Goal: Complete application form: Complete application form

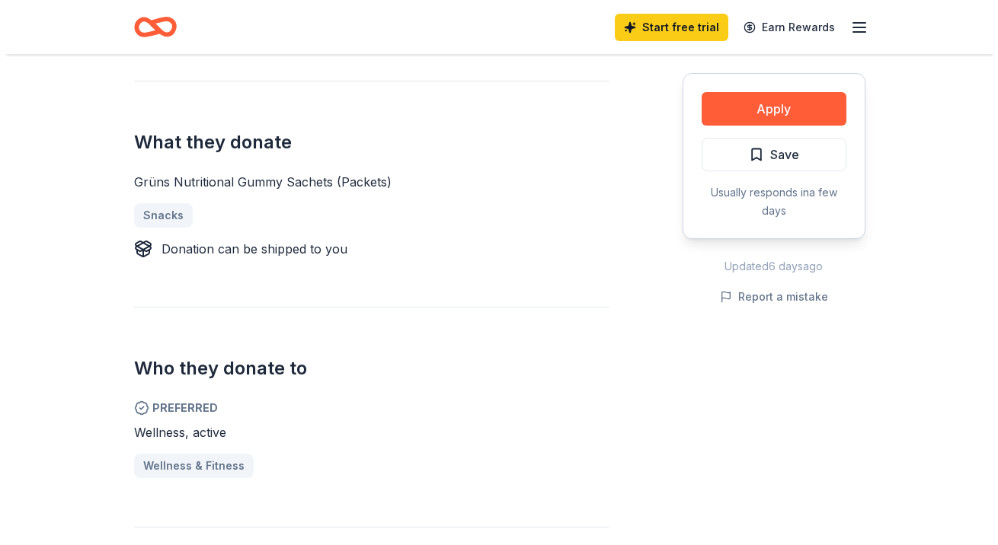
scroll to position [533, 0]
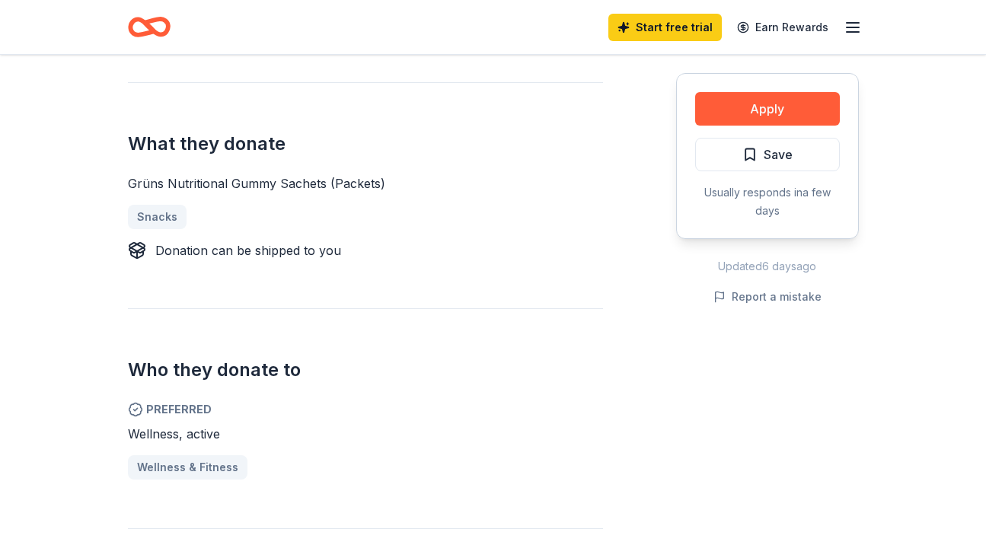
click at [776, 114] on button "Apply" at bounding box center [767, 109] width 145 height 34
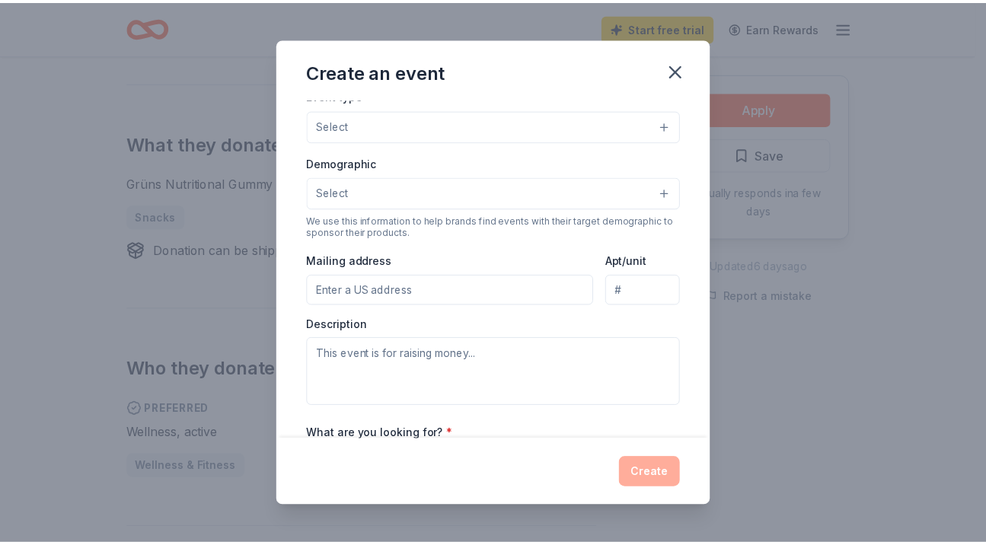
scroll to position [80, 0]
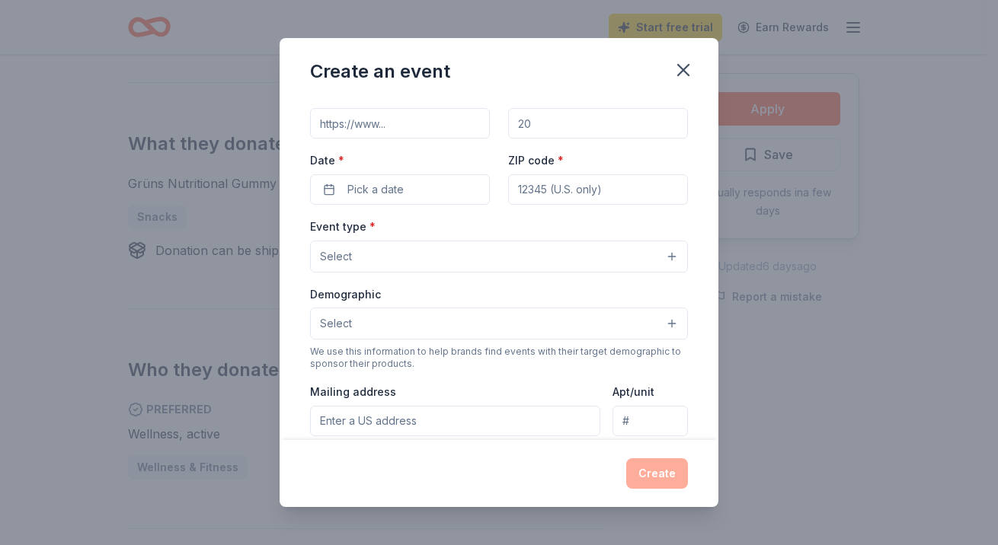
click at [683, 74] on icon "button" at bounding box center [683, 69] width 21 height 21
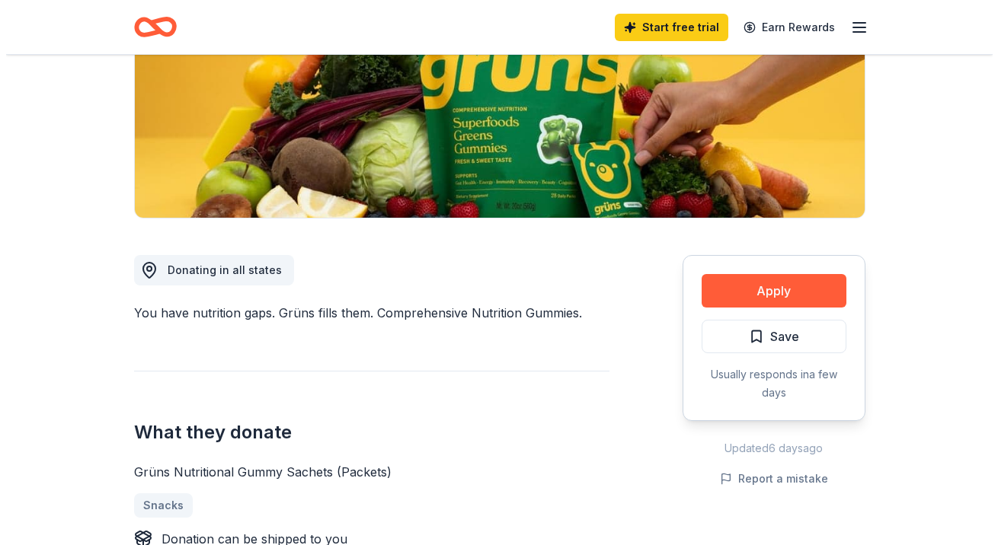
scroll to position [229, 0]
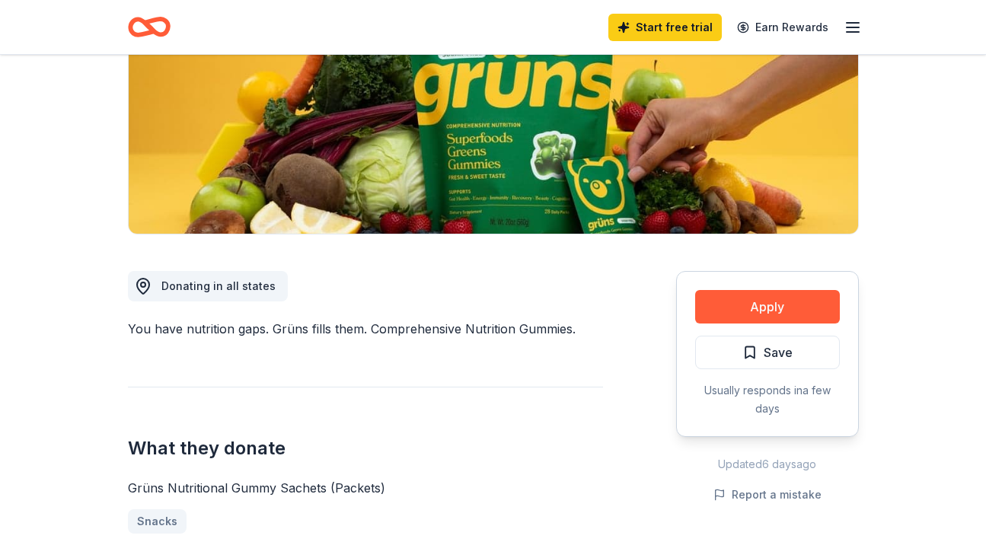
click at [727, 300] on button "Apply" at bounding box center [767, 307] width 145 height 34
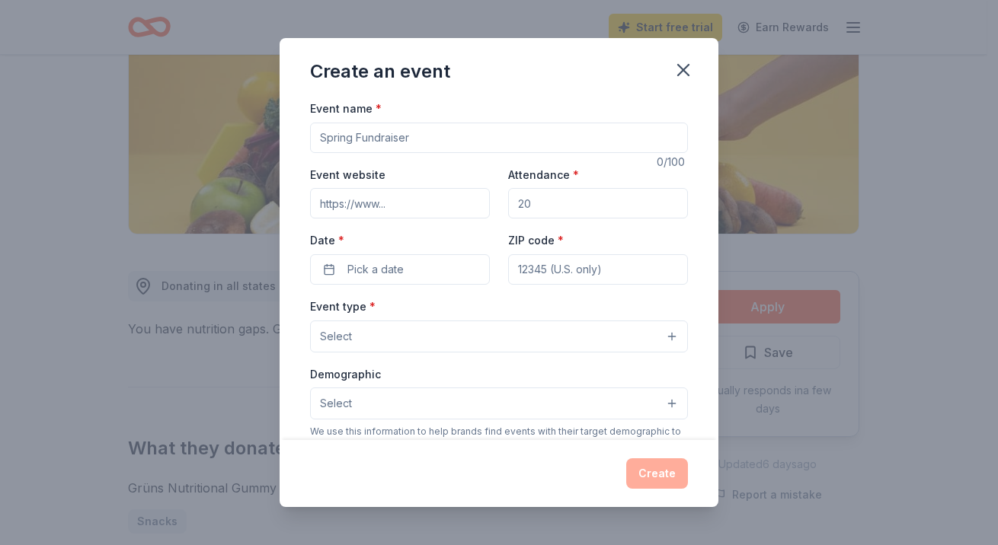
click at [366, 149] on input "Event name *" at bounding box center [499, 138] width 378 height 30
type input "LMHS Night School"
drag, startPoint x: 545, startPoint y: 206, endPoint x: 503, endPoint y: 207, distance: 42.7
click at [508, 207] on input "Attendance *" at bounding box center [598, 203] width 180 height 30
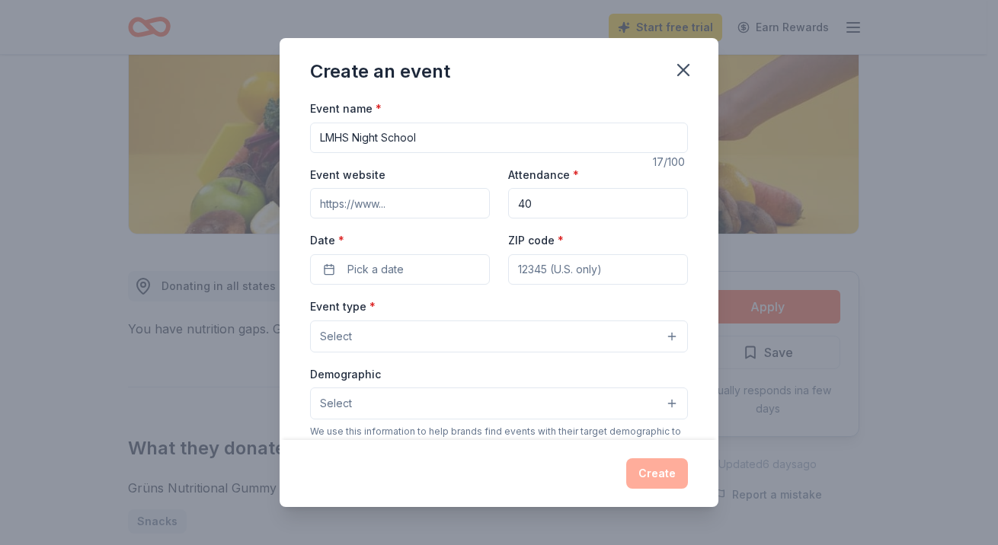
type input "40"
click at [357, 272] on span "Pick a date" at bounding box center [375, 270] width 56 height 18
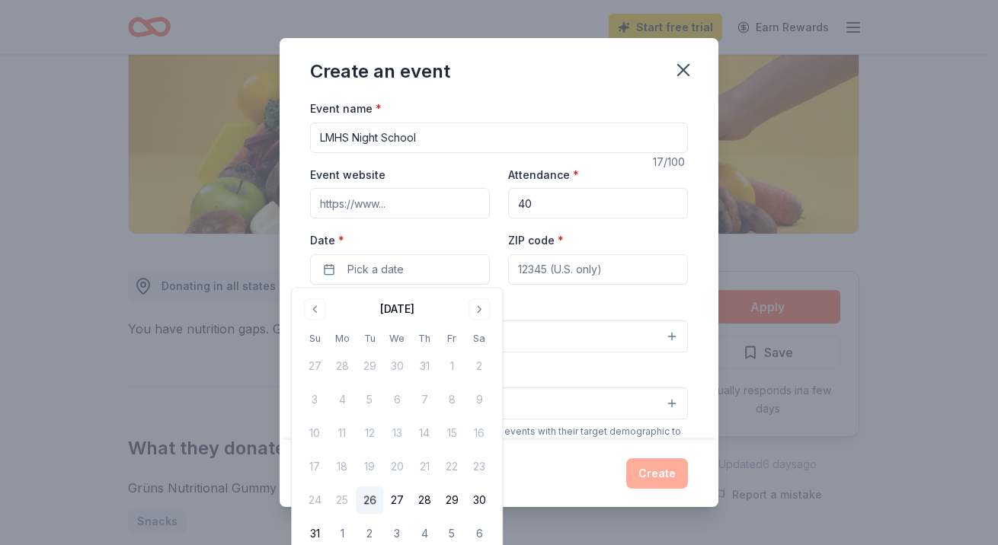
click at [484, 308] on button "Go to next month" at bounding box center [478, 309] width 21 height 21
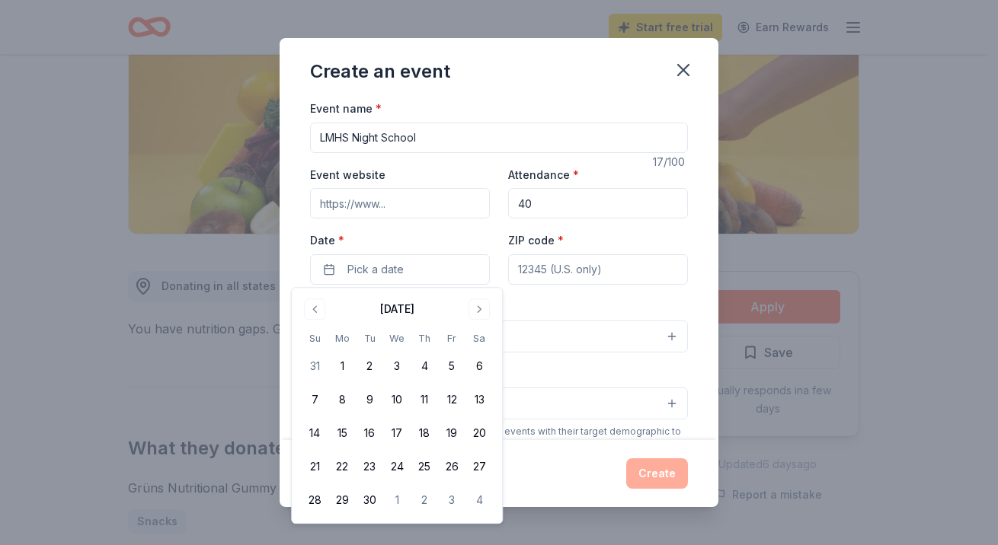
click at [363, 431] on button "16" at bounding box center [369, 433] width 27 height 27
click at [555, 263] on input "ZIP code *" at bounding box center [598, 269] width 180 height 30
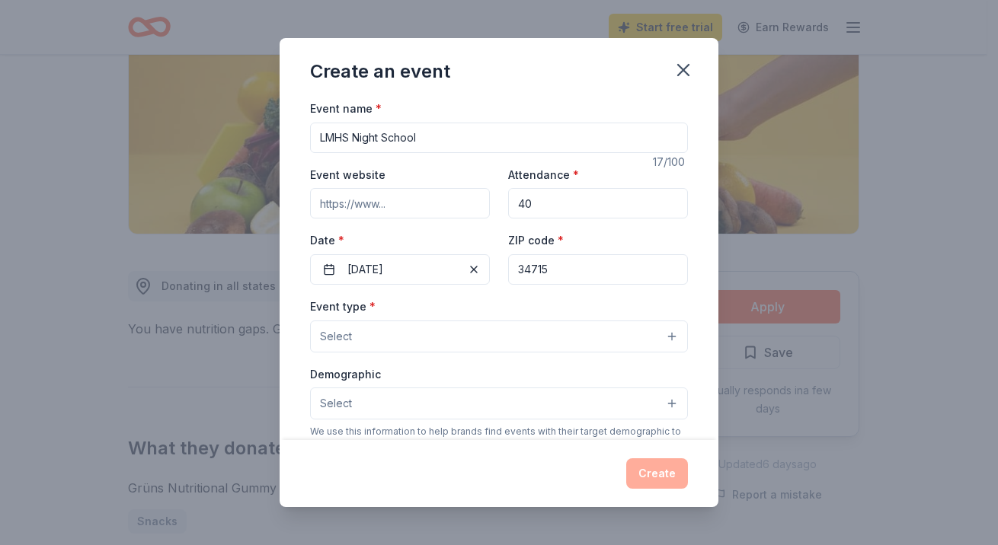
type input "34715"
click at [334, 337] on span "Select" at bounding box center [336, 337] width 32 height 18
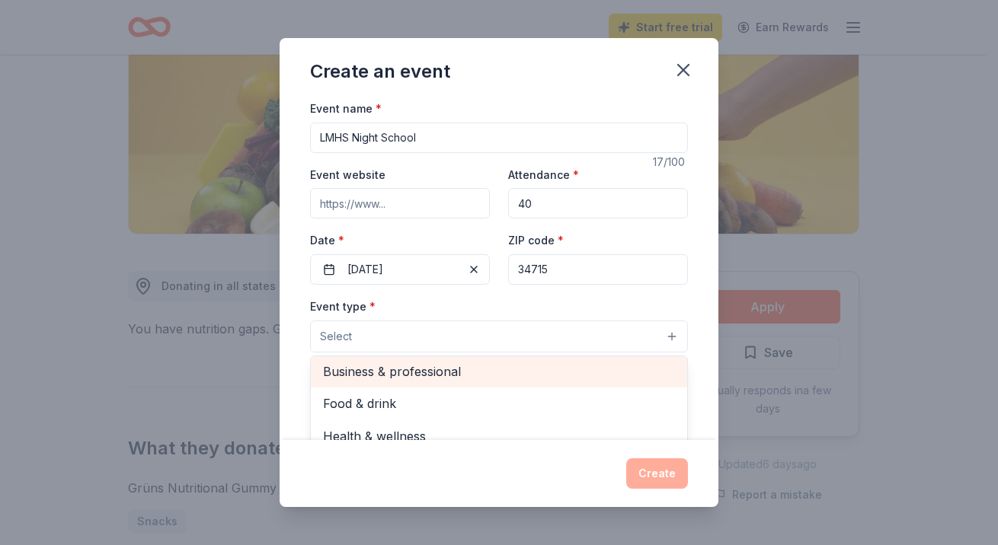
scroll to position [50, 0]
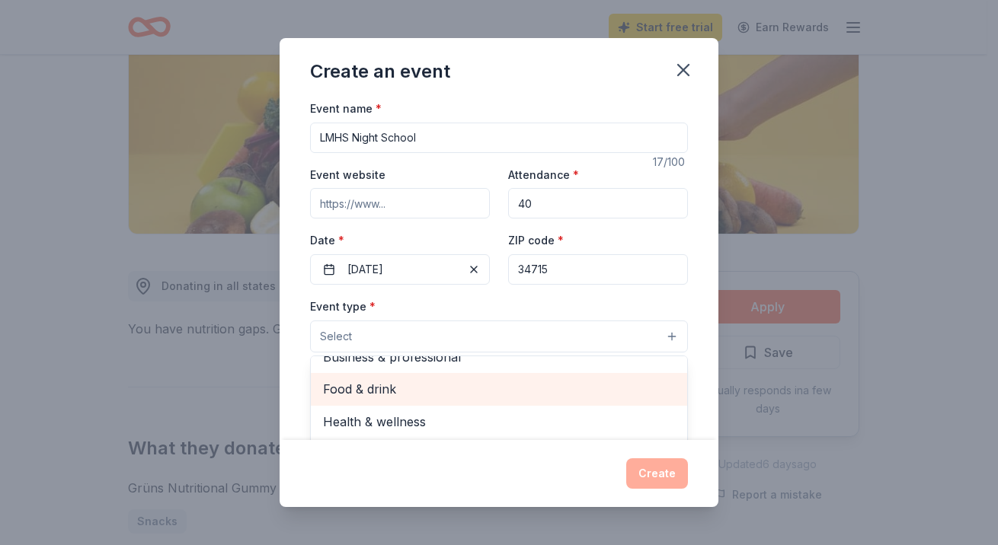
click at [386, 398] on span "Food & drink" at bounding box center [499, 389] width 352 height 20
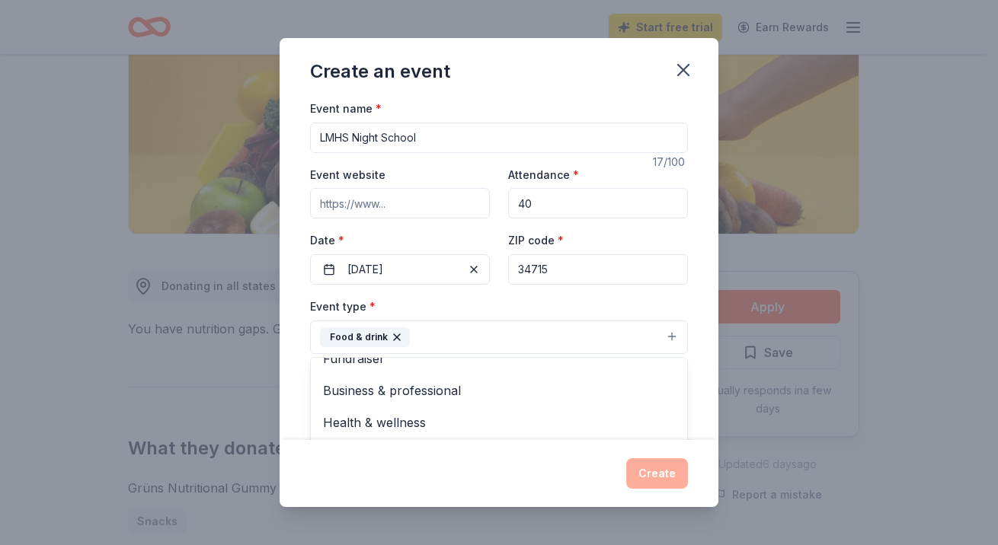
click at [641, 293] on div "Event name * LMHS Night School 17 /100 Event website Attendance * 40 Date * 09/…" at bounding box center [499, 451] width 378 height 705
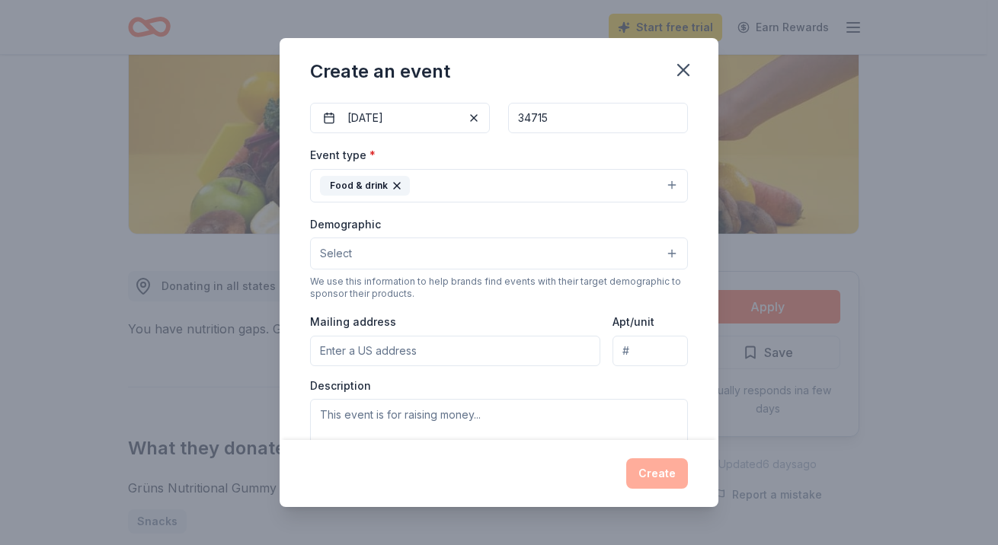
scroll to position [152, 0]
click at [427, 251] on button "Select" at bounding box center [499, 253] width 378 height 32
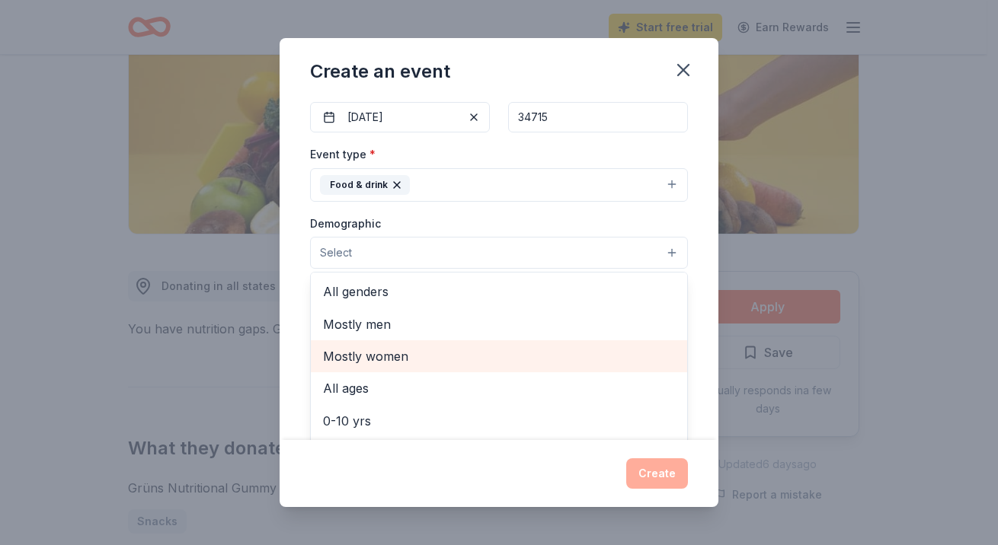
drag, startPoint x: 404, startPoint y: 305, endPoint x: 652, endPoint y: 342, distance: 251.1
click at [647, 358] on div "All genders Mostly men Mostly women All ages 0-10 yrs 10-20 yrs 20-30 yrs 30-40…" at bounding box center [499, 363] width 378 height 183
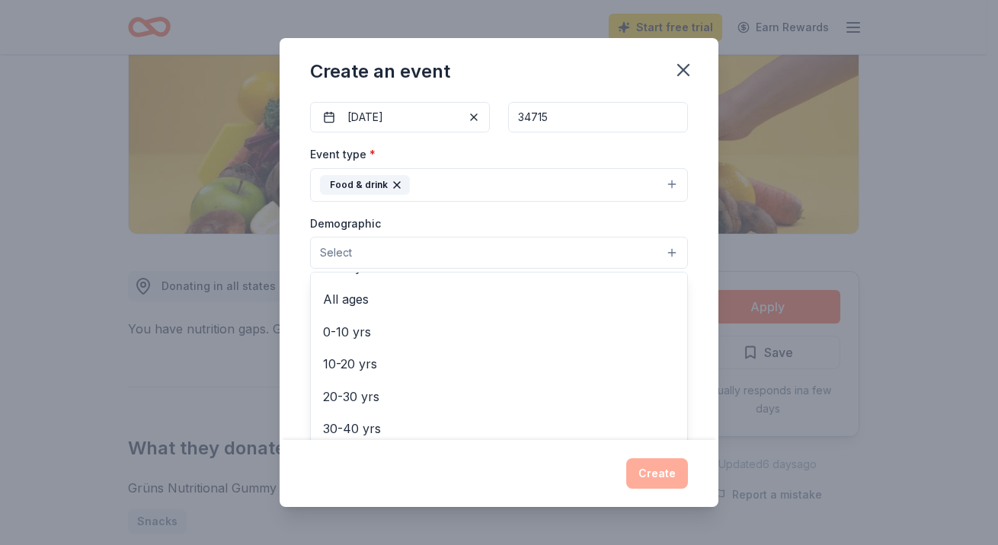
scroll to position [114, 0]
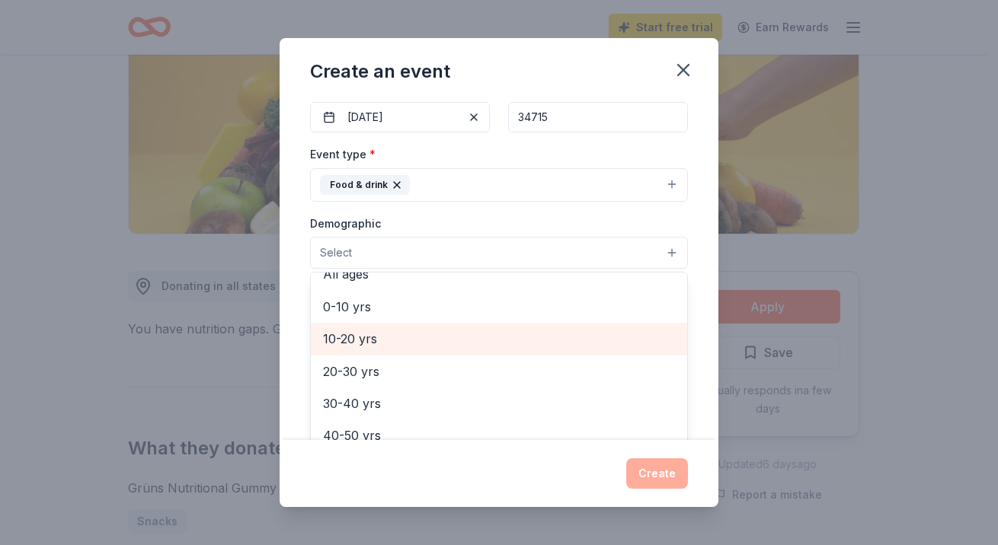
click at [436, 332] on span "10-20 yrs" at bounding box center [499, 339] width 352 height 20
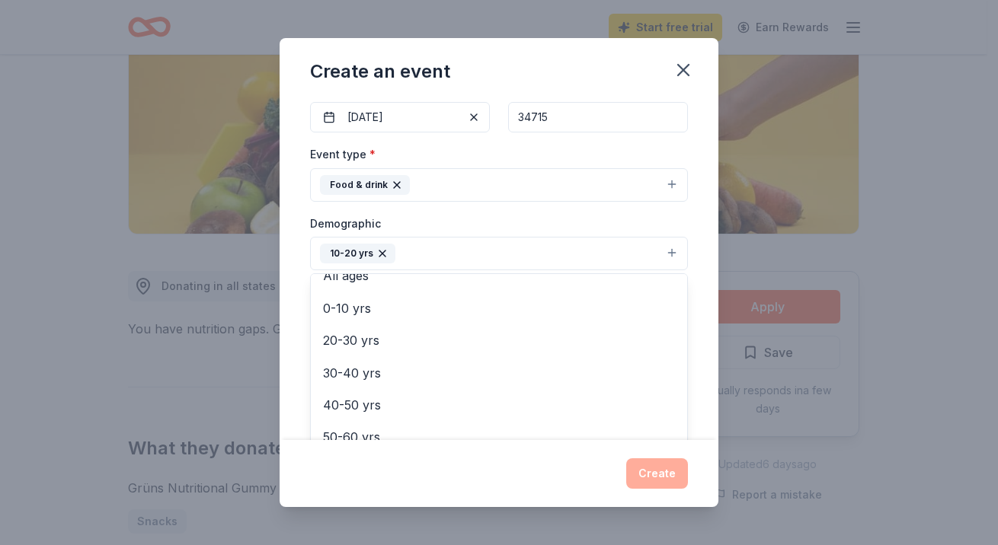
click at [687, 299] on div "Event name * LMHS Night School 17 /100 Event website Attendance * 40 Date * 09/…" at bounding box center [499, 269] width 439 height 341
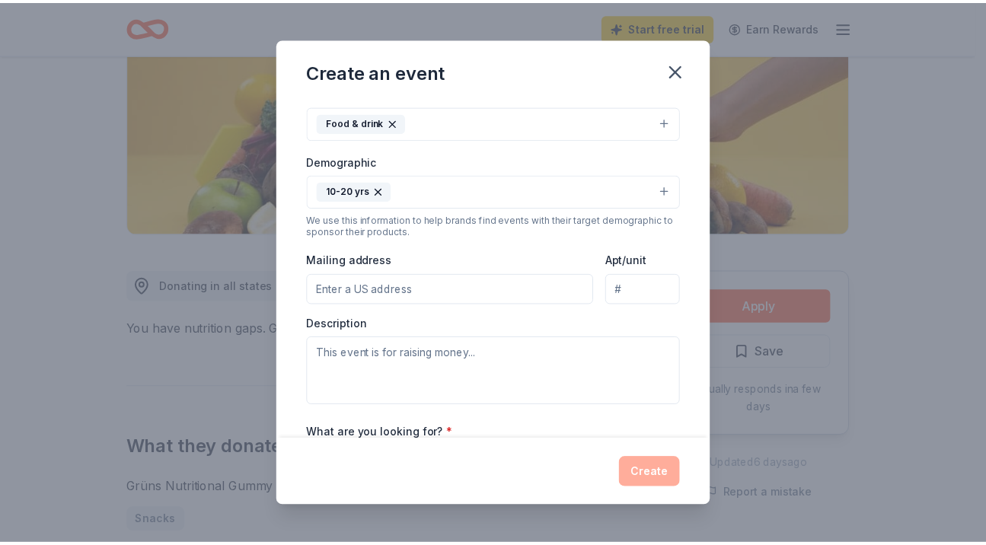
scroll to position [229, 0]
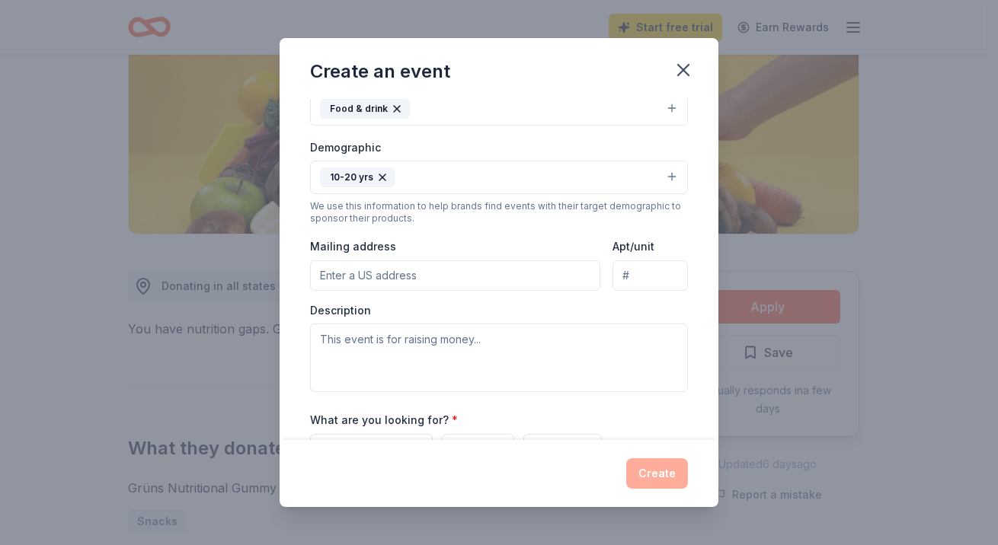
click at [408, 270] on input "Mailing address" at bounding box center [455, 276] width 290 height 30
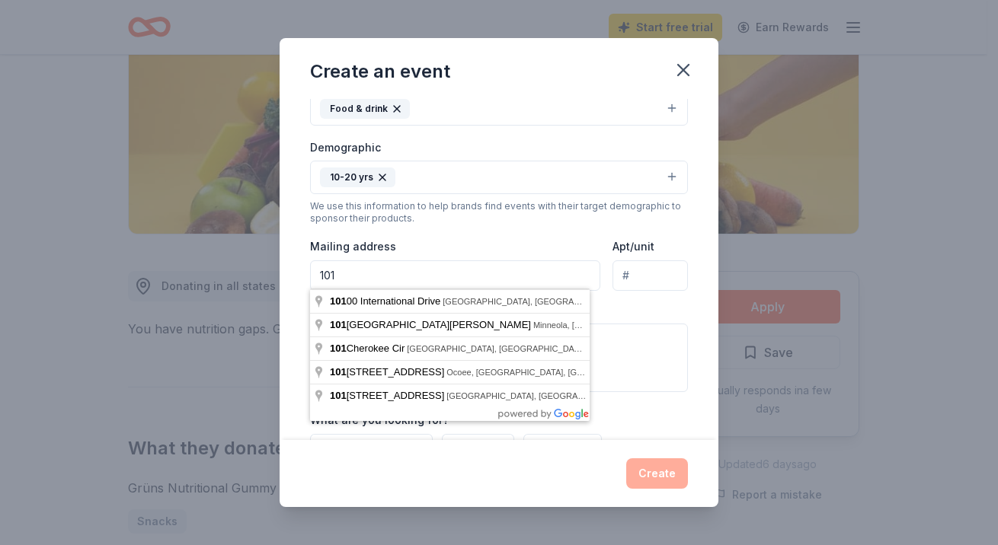
type input "101"
drag, startPoint x: 681, startPoint y: 57, endPoint x: 566, endPoint y: 66, distance: 115.4
click at [681, 57] on button "button" at bounding box center [684, 70] width 34 height 34
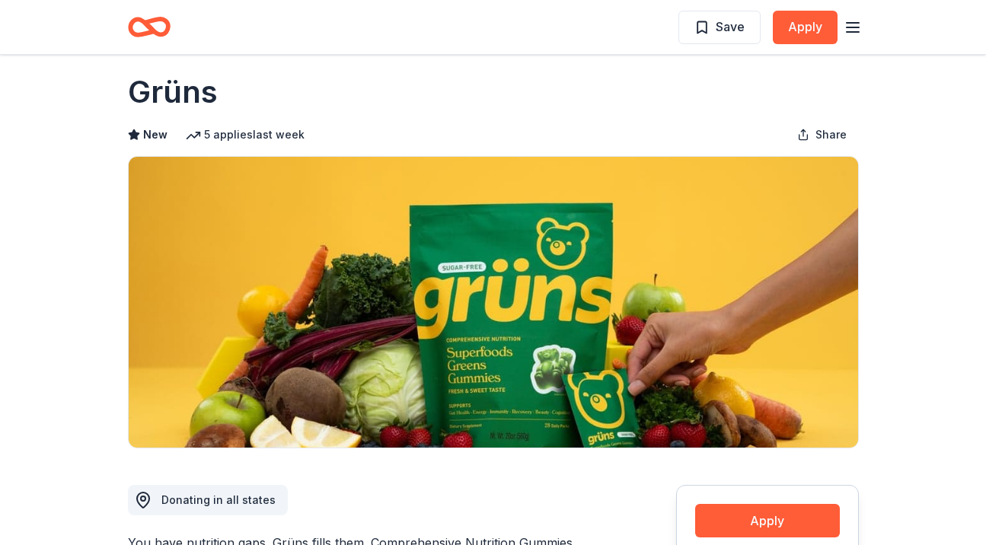
scroll to position [0, 0]
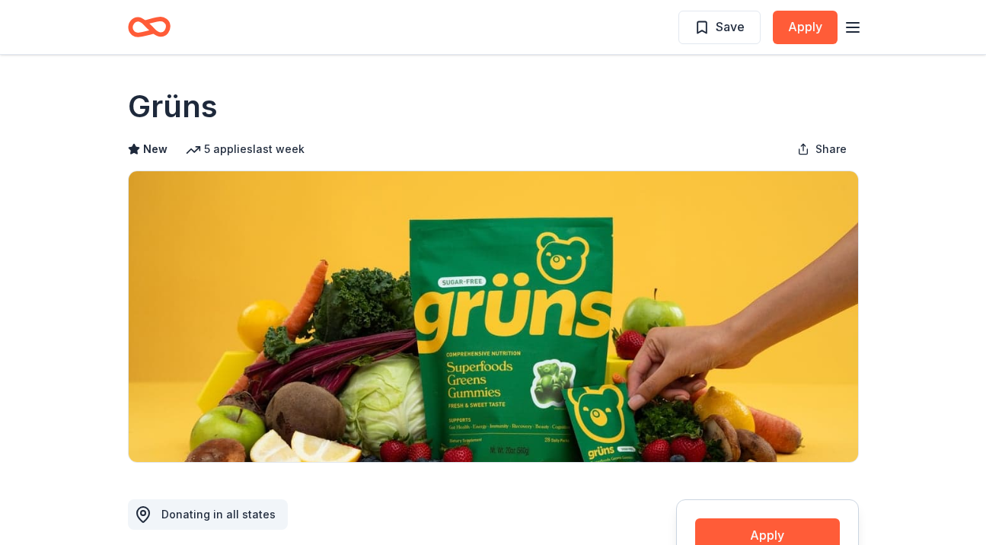
click at [811, 22] on button "Apply" at bounding box center [805, 28] width 65 height 34
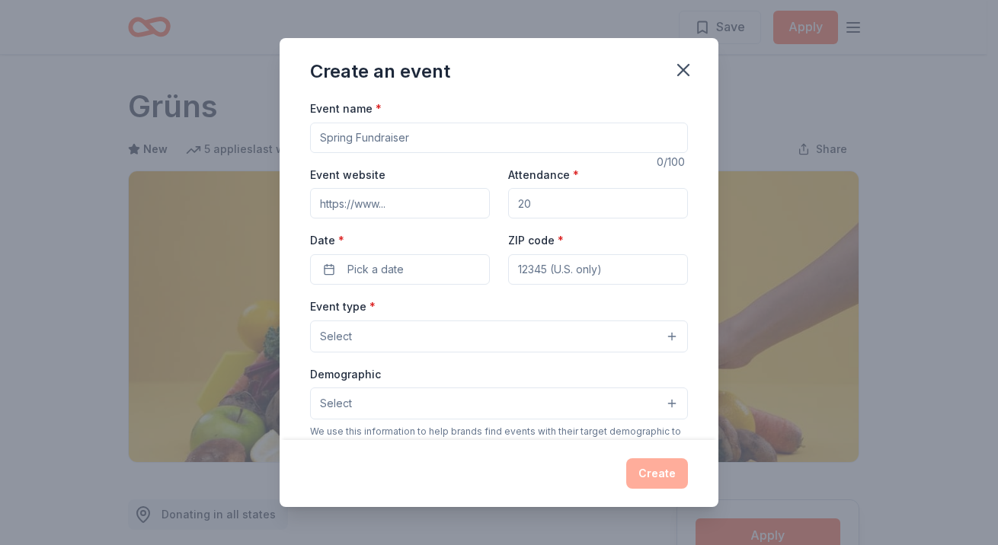
click at [676, 66] on icon "button" at bounding box center [683, 69] width 21 height 21
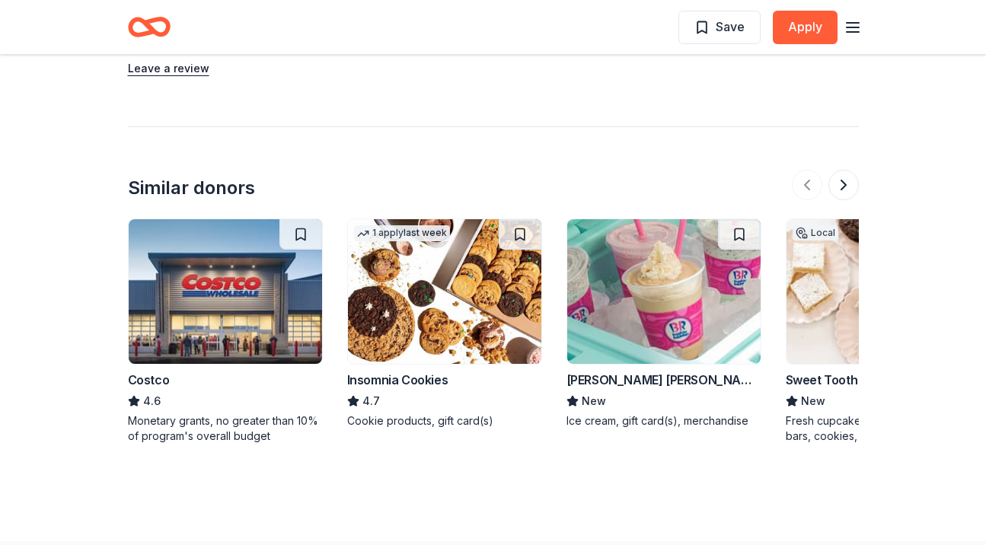
scroll to position [1371, 0]
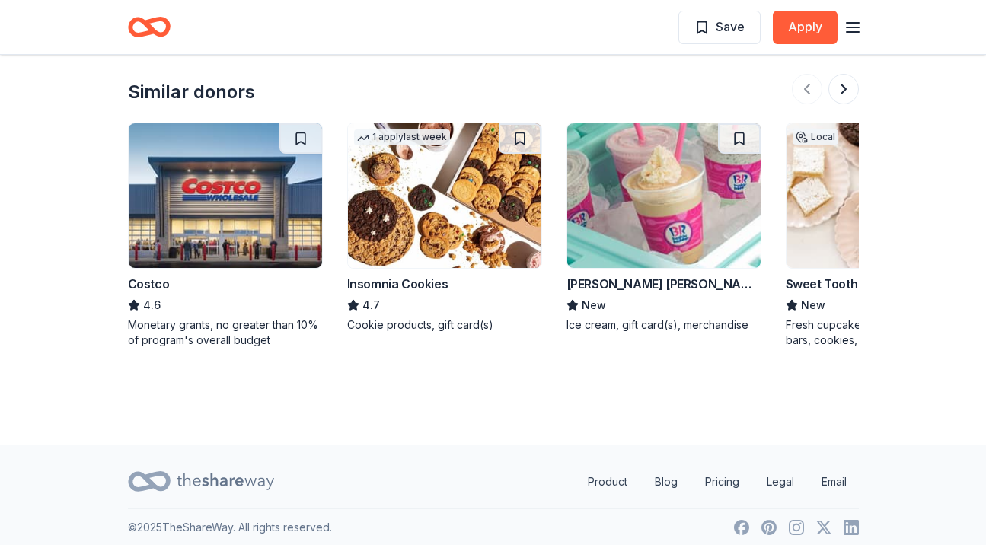
click at [839, 82] on button at bounding box center [844, 89] width 30 height 30
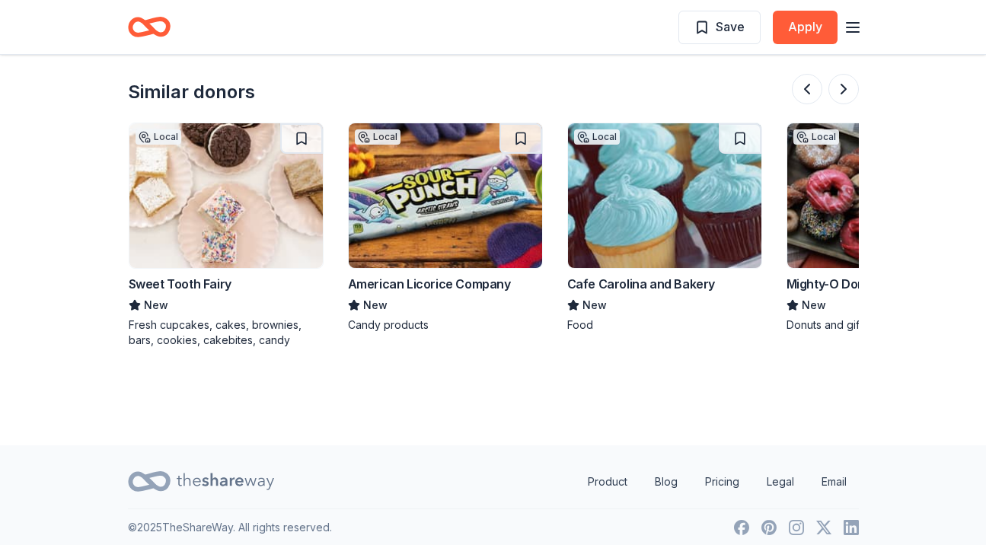
scroll to position [0, 658]
click at [427, 206] on img at bounding box center [444, 195] width 193 height 145
click at [846, 79] on button at bounding box center [844, 89] width 30 height 30
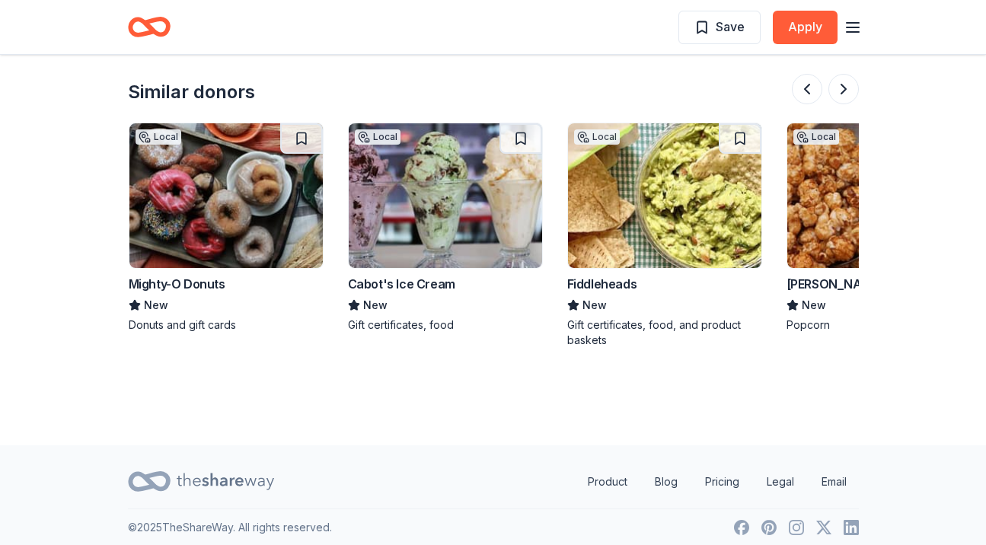
scroll to position [0, 1316]
click at [846, 79] on button at bounding box center [844, 89] width 30 height 30
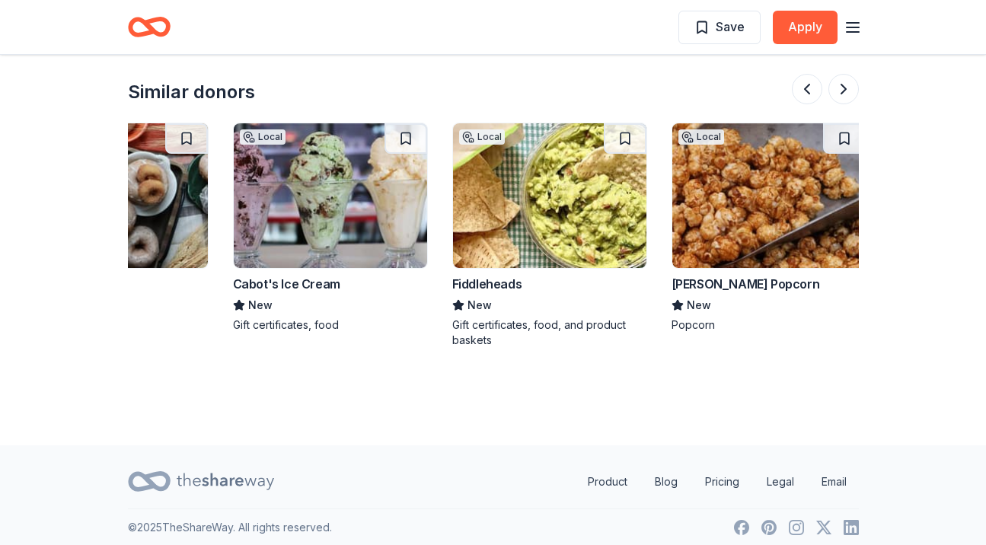
scroll to position [0, 1437]
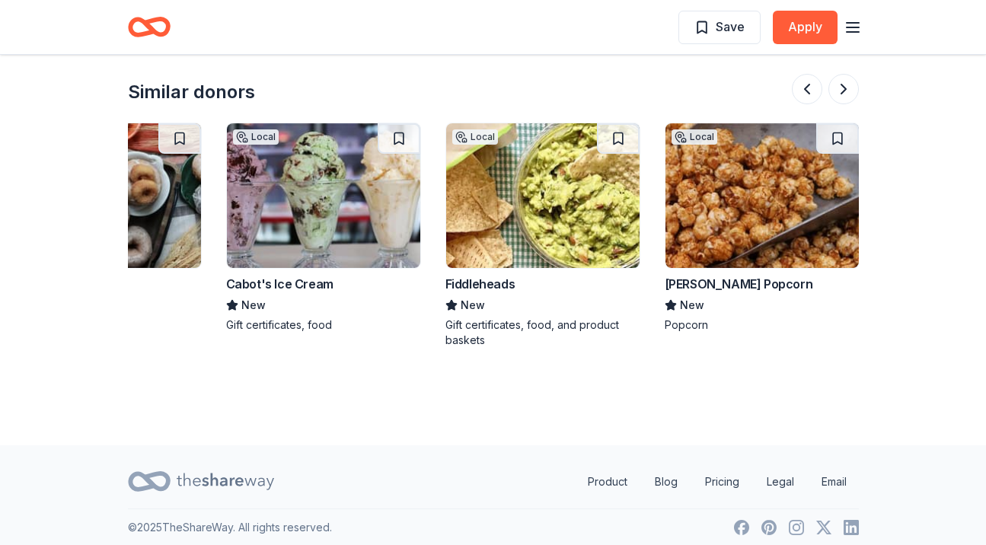
click at [810, 95] on button at bounding box center [807, 89] width 30 height 30
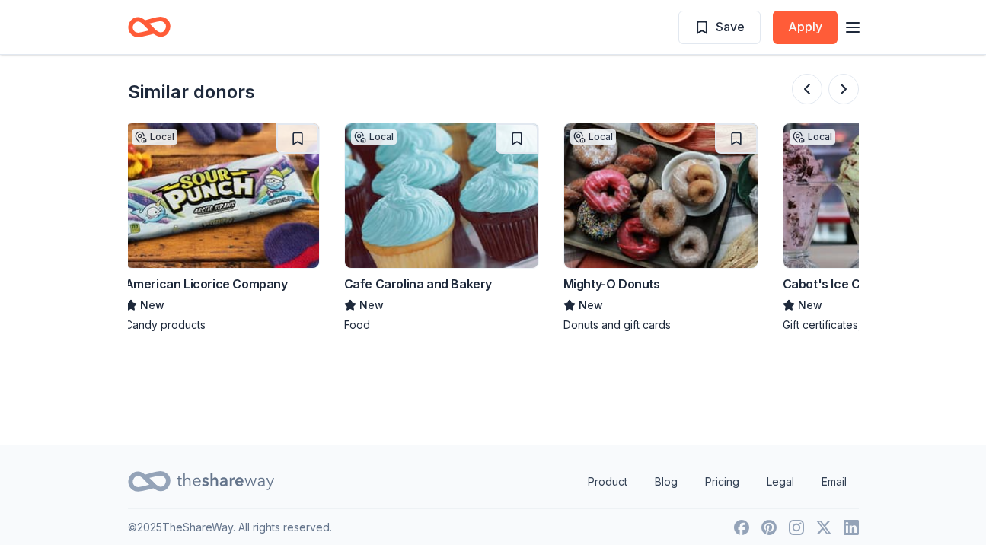
click at [810, 95] on button at bounding box center [807, 89] width 30 height 30
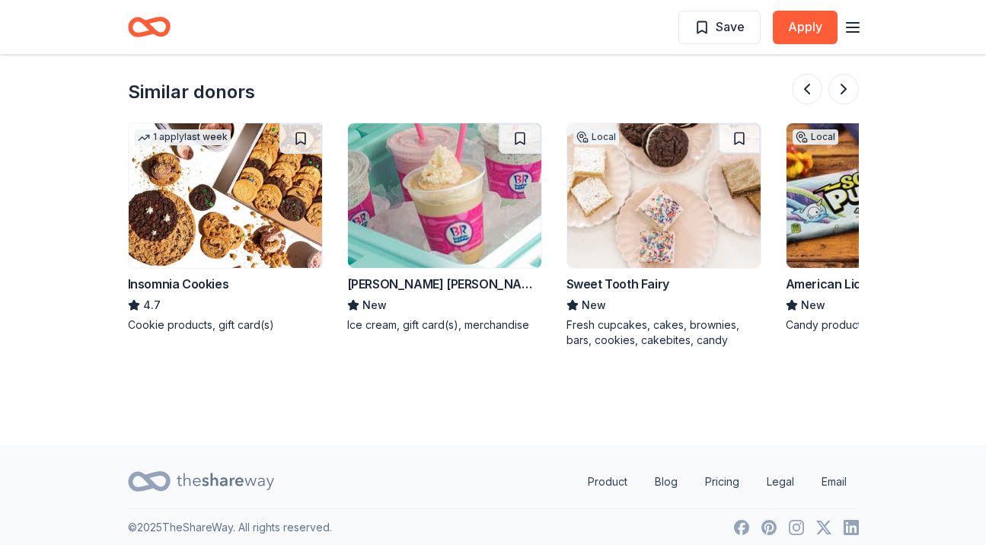
click at [810, 95] on button at bounding box center [807, 89] width 30 height 30
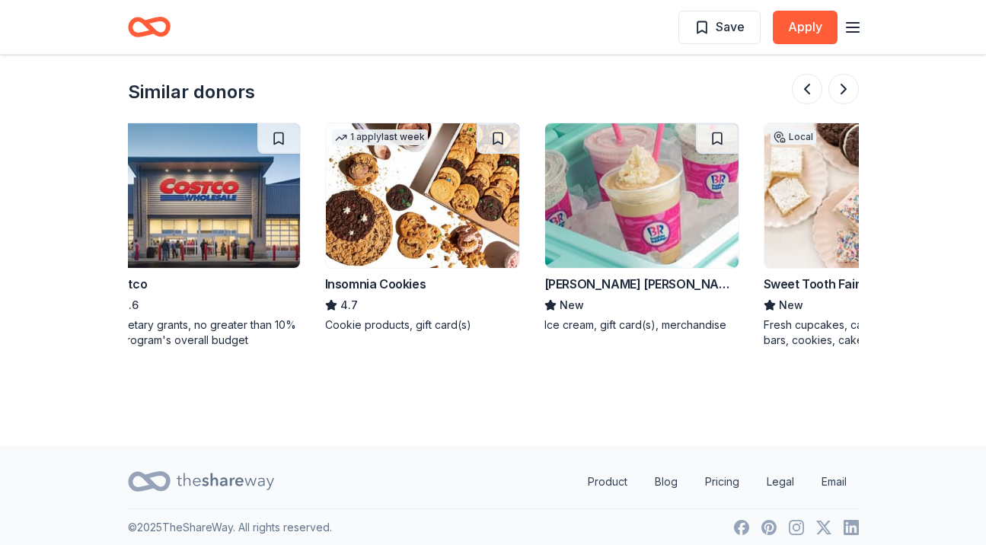
scroll to position [0, 0]
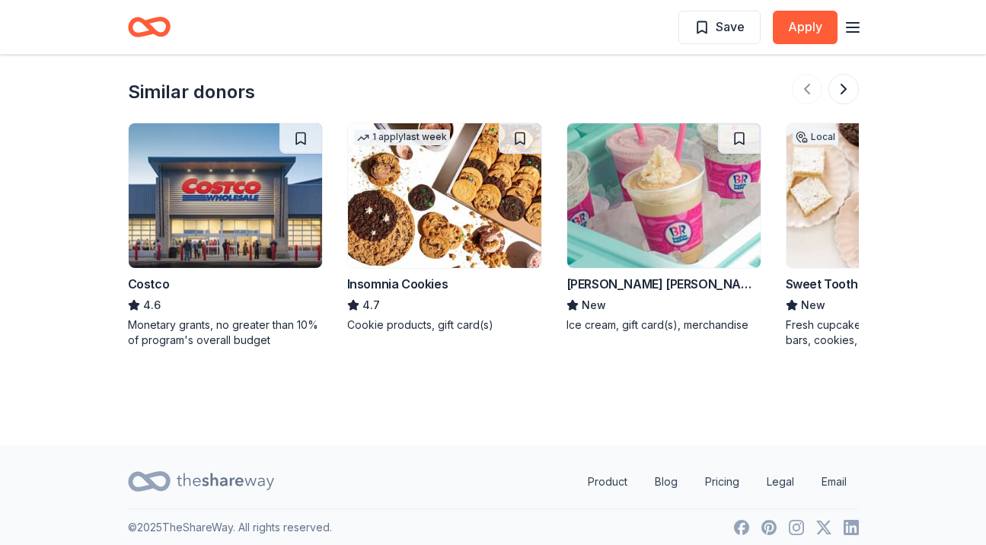
click at [251, 225] on img at bounding box center [225, 195] width 193 height 145
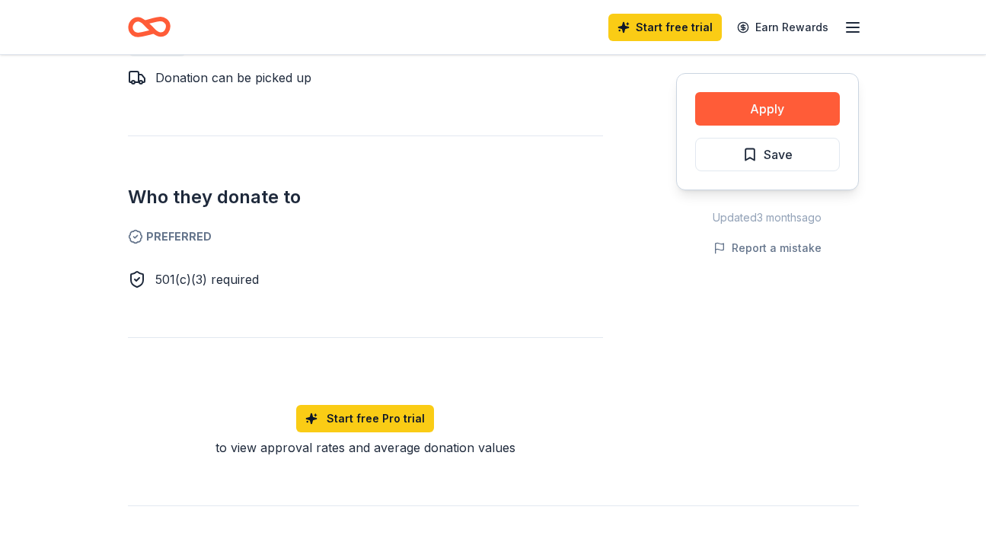
scroll to position [762, 0]
click at [780, 98] on button "Apply" at bounding box center [767, 109] width 145 height 34
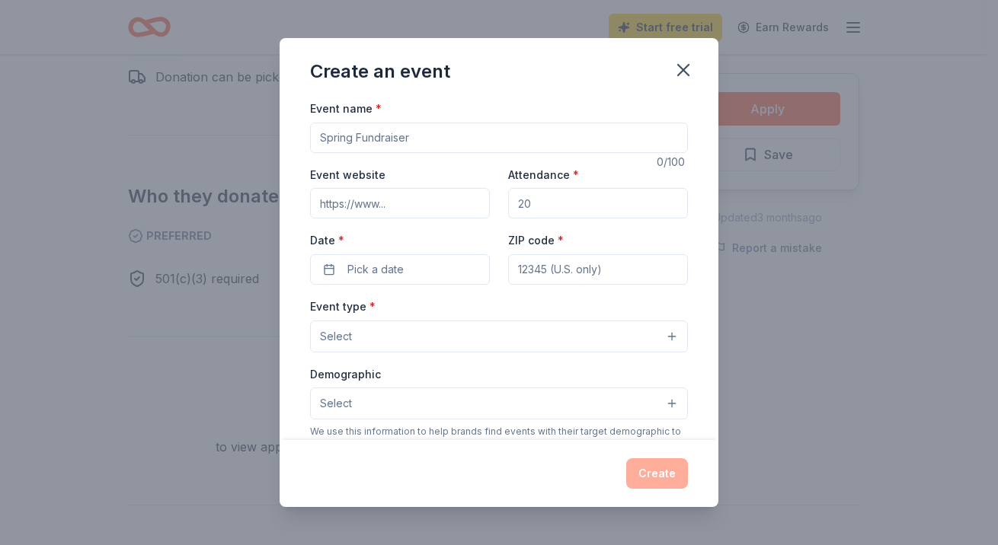
click at [683, 60] on icon "button" at bounding box center [683, 69] width 21 height 21
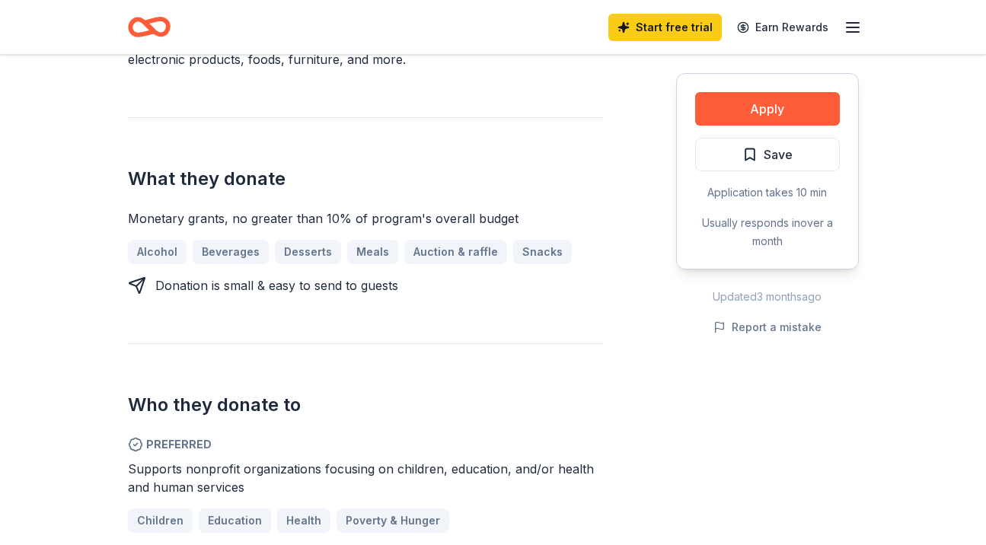
scroll to position [533, 0]
click at [756, 104] on button "Apply" at bounding box center [767, 109] width 145 height 34
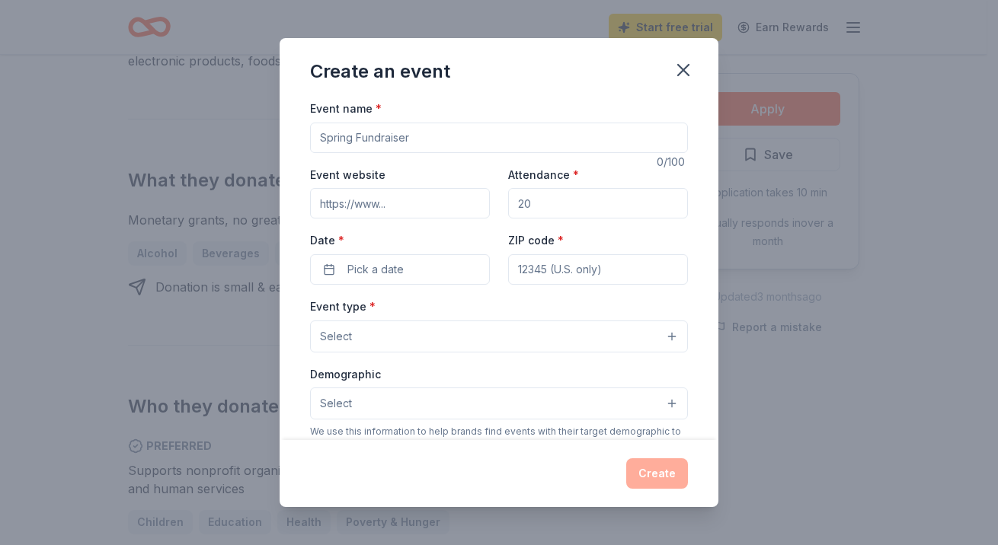
click at [682, 64] on icon "button" at bounding box center [683, 69] width 21 height 21
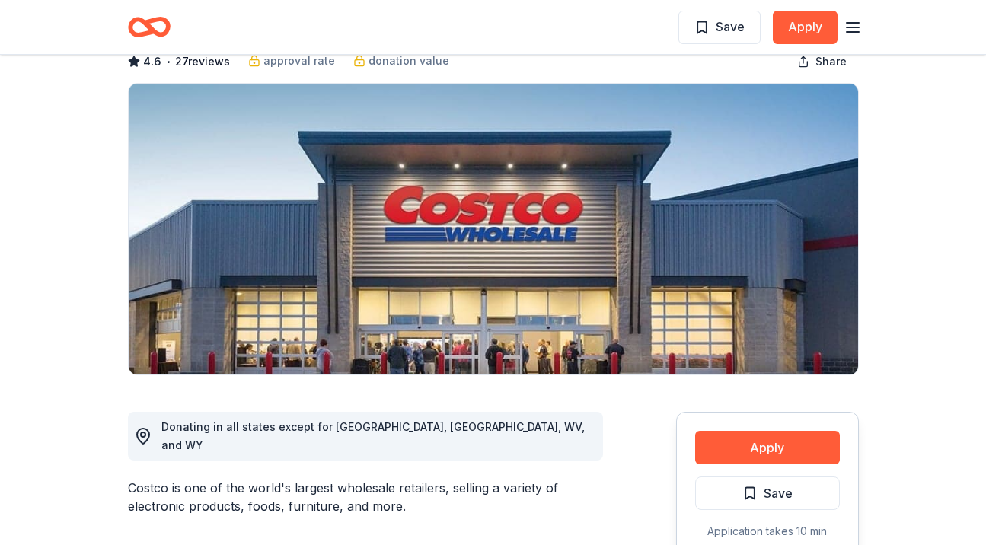
scroll to position [0, 0]
